Goal: Book appointment/travel/reservation

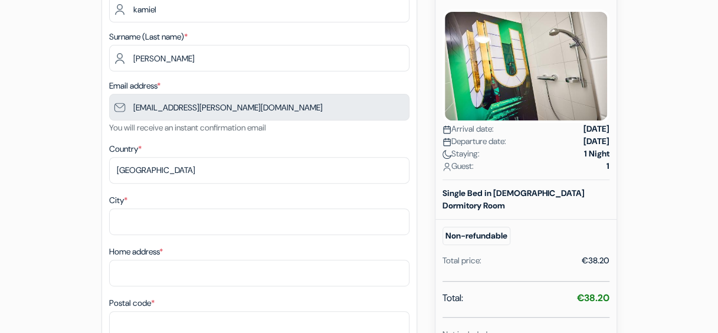
scroll to position [166, 0]
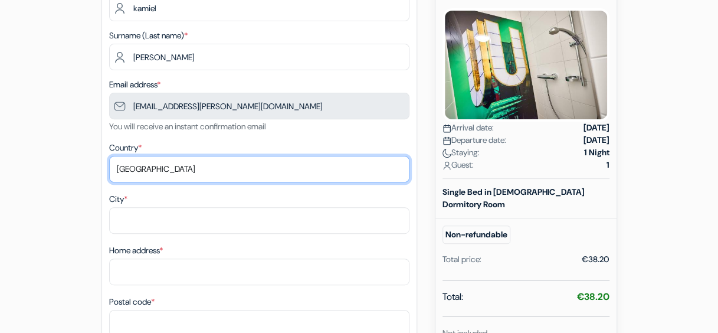
click at [202, 178] on select "Select country [GEOGRAPHIC_DATA] [GEOGRAPHIC_DATA] [GEOGRAPHIC_DATA] [GEOGRAPHI…" at bounding box center [259, 169] width 300 height 27
select select "nl"
click at [109, 157] on select "Select country [GEOGRAPHIC_DATA] [GEOGRAPHIC_DATA] [GEOGRAPHIC_DATA] [GEOGRAPHI…" at bounding box center [259, 169] width 300 height 27
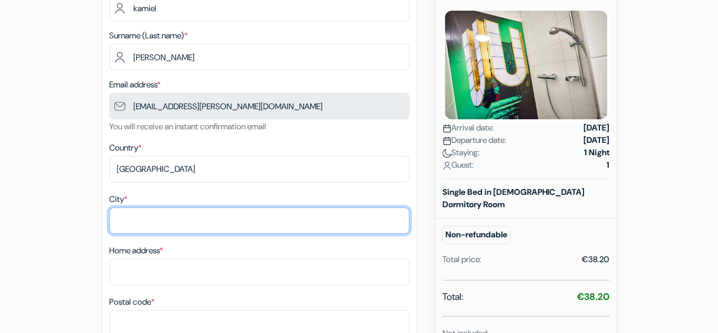
type input "n"
type input "bilthoven"
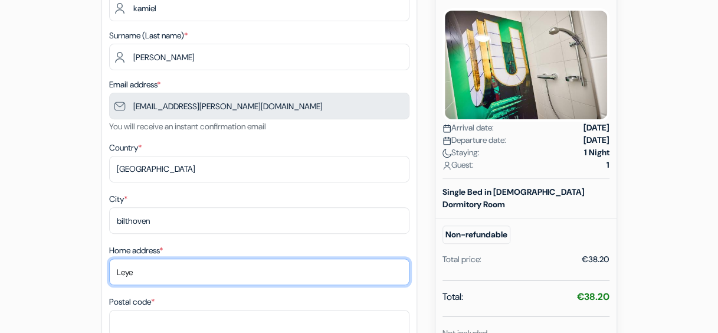
type input "[STREET_ADDRESS]"
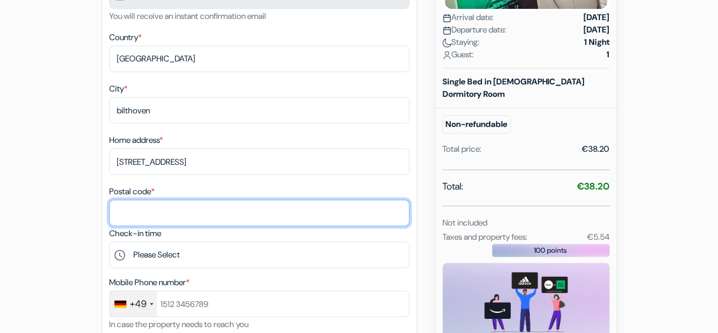
scroll to position [279, 0]
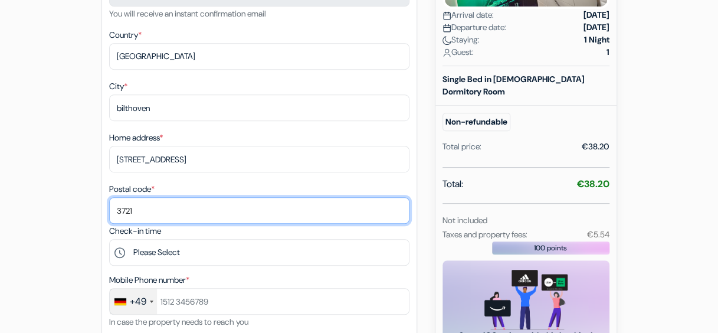
type input "3721BA"
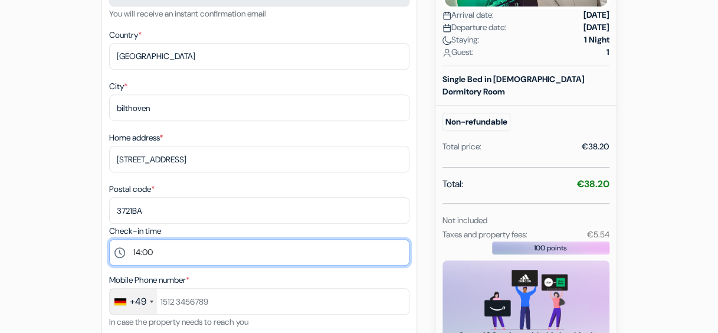
click at [158, 247] on select "Please Select 14:00 15:00 16:00 17:00 18:00 19:00 20:00 21:00 22:00 23:00 0:00" at bounding box center [259, 252] width 300 height 27
click at [109, 241] on select "Please Select 14:00 15:00 16:00 17:00 18:00 19:00 20:00 21:00 22:00 23:00 0:00" at bounding box center [259, 252] width 300 height 27
click at [152, 254] on select "Please Select 14:00 15:00 16:00 17:00 18:00 19:00 20:00 21:00 22:00 23:00 0:00" at bounding box center [259, 252] width 300 height 27
select select "0"
click at [109, 241] on select "Please Select 14:00 15:00 16:00 17:00 18:00 19:00 20:00 21:00 22:00 23:00 0:00" at bounding box center [259, 252] width 300 height 27
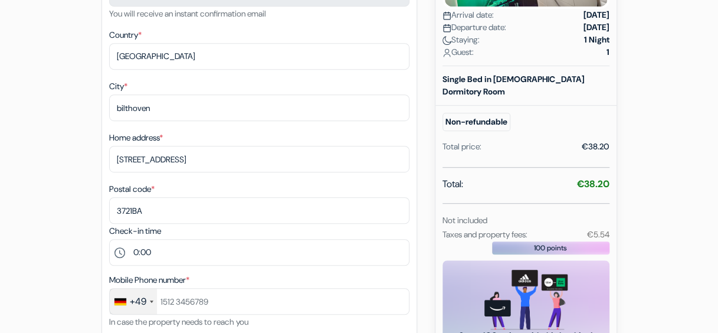
click at [145, 303] on div "+49" at bounding box center [138, 301] width 17 height 14
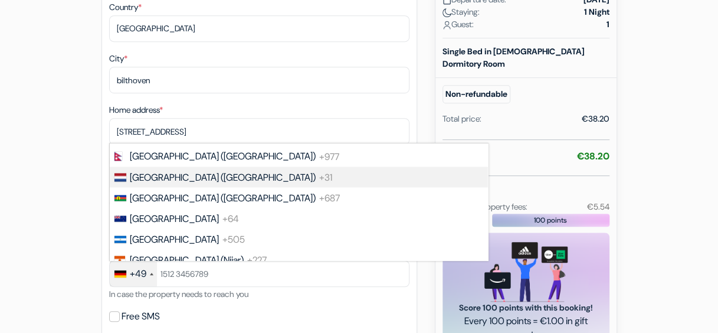
scroll to position [3208, 0]
click at [195, 186] on li "[GEOGRAPHIC_DATA] ([GEOGRAPHIC_DATA]) +31" at bounding box center [298, 176] width 379 height 21
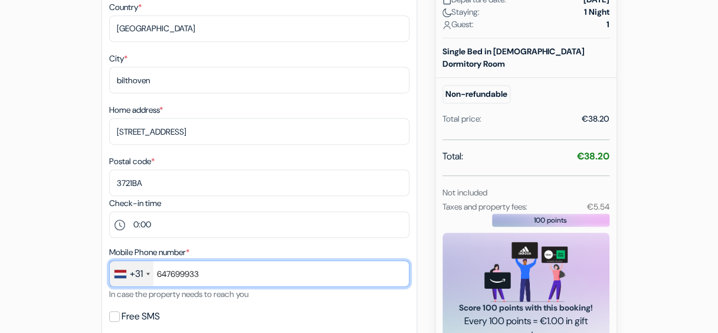
type input "647699933"
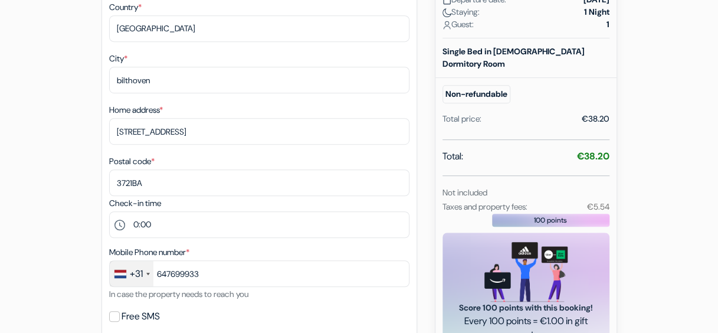
click at [65, 279] on div "add_box DJH Jugendgästehaus [PERSON_NAME] [STREET_ADDRESS] Property Details X b…" at bounding box center [359, 271] width 673 height 940
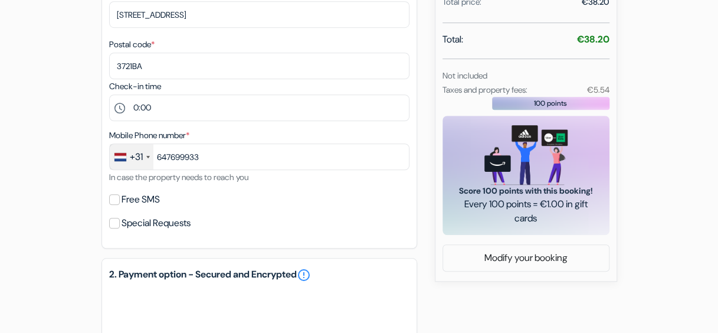
scroll to position [431, 0]
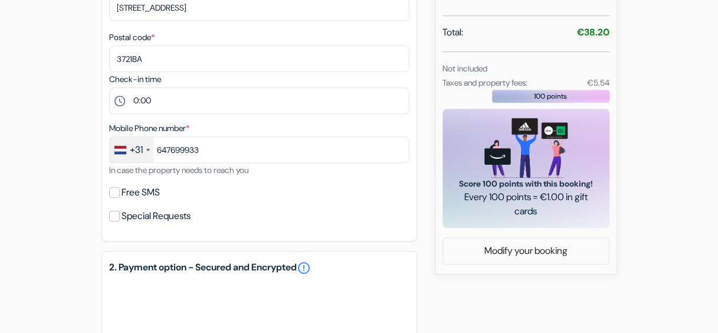
click at [113, 189] on div "Free SMS" at bounding box center [259, 192] width 300 height 17
click at [111, 194] on input "Free SMS" at bounding box center [114, 192] width 11 height 11
checkbox input "true"
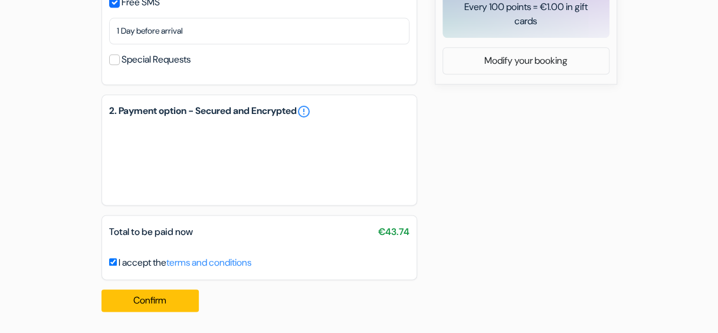
scroll to position [622, 0]
click at [179, 310] on button "Confirm Loading..." at bounding box center [150, 300] width 98 height 22
